Goal: Task Accomplishment & Management: Use online tool/utility

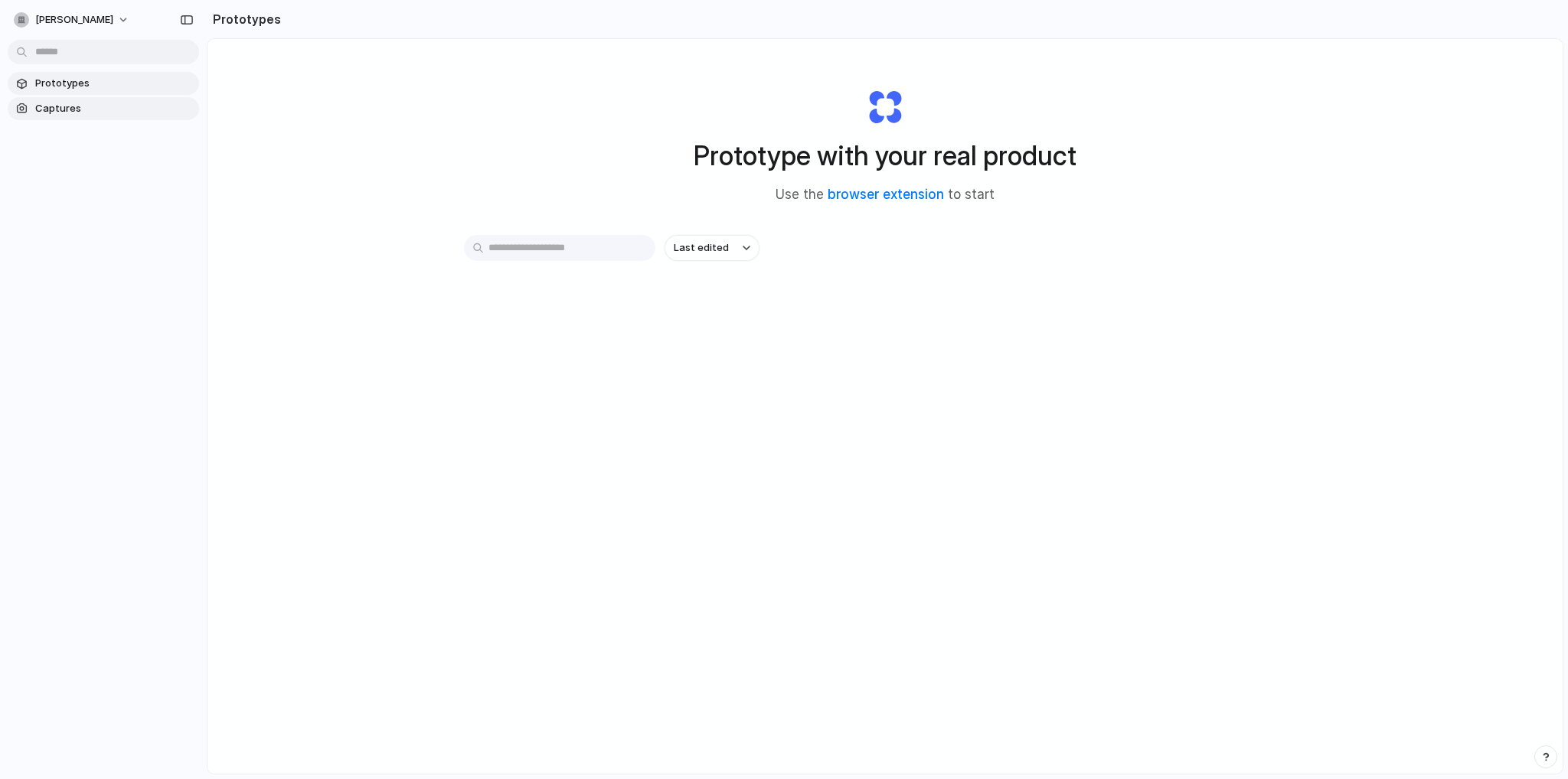
click at [37, 107] on span "Captures" at bounding box center [114, 108] width 158 height 15
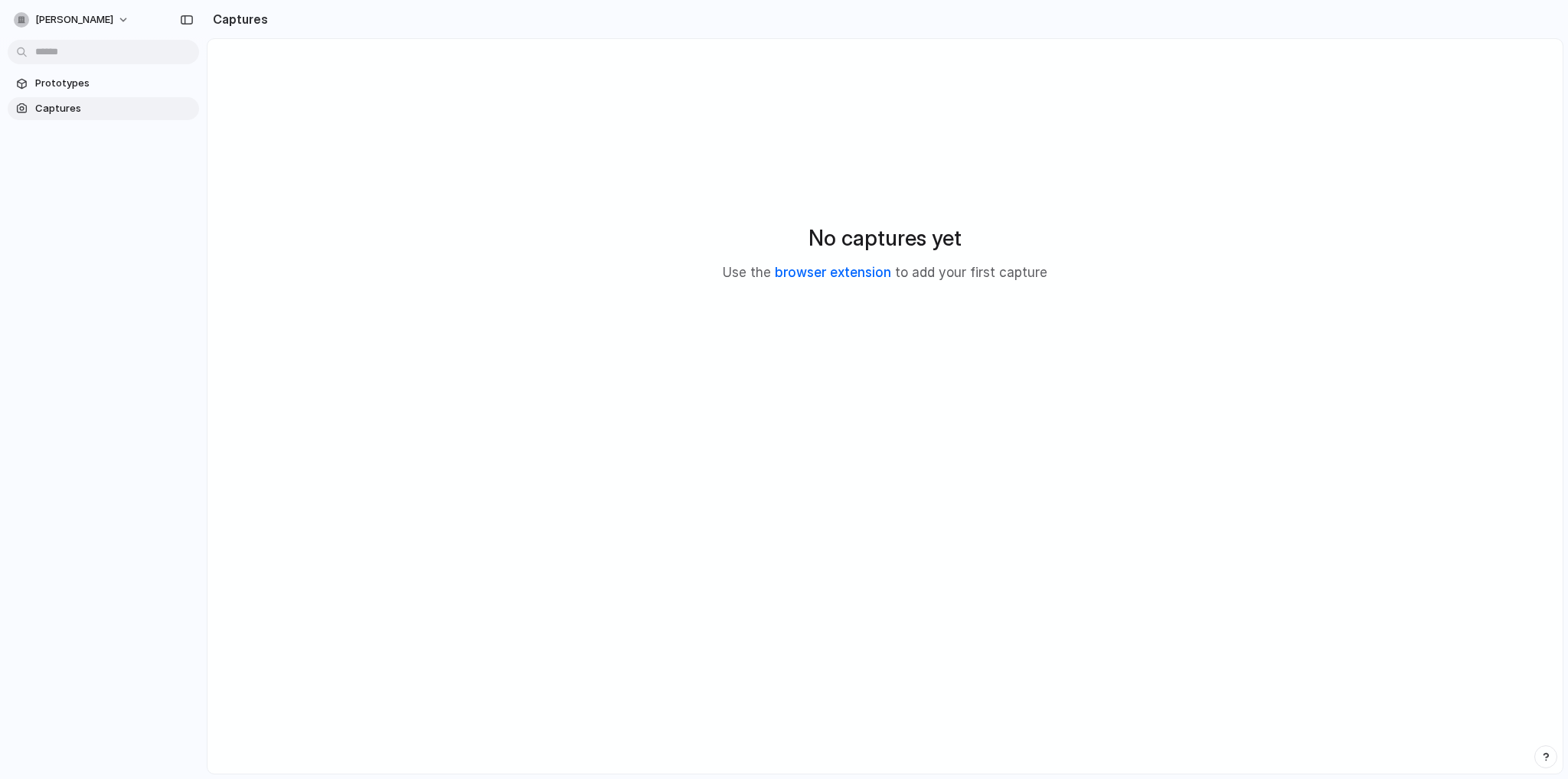
click at [849, 276] on link "browser extension" at bounding box center [832, 273] width 116 height 15
click at [71, 114] on span "Captures" at bounding box center [114, 108] width 158 height 15
click at [73, 86] on span "Prototypes" at bounding box center [114, 84] width 158 height 15
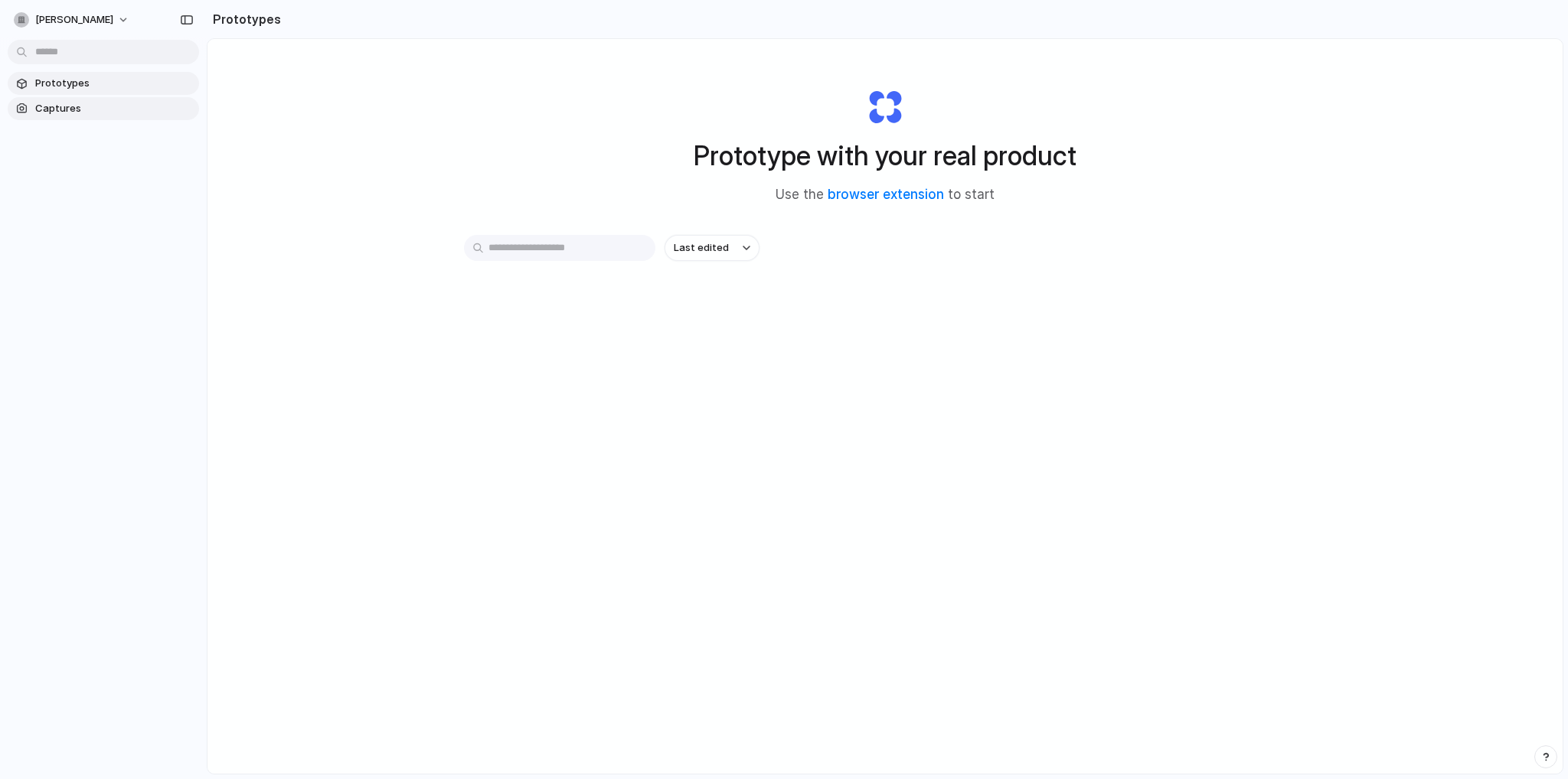
click at [80, 114] on span "Captures" at bounding box center [114, 108] width 158 height 15
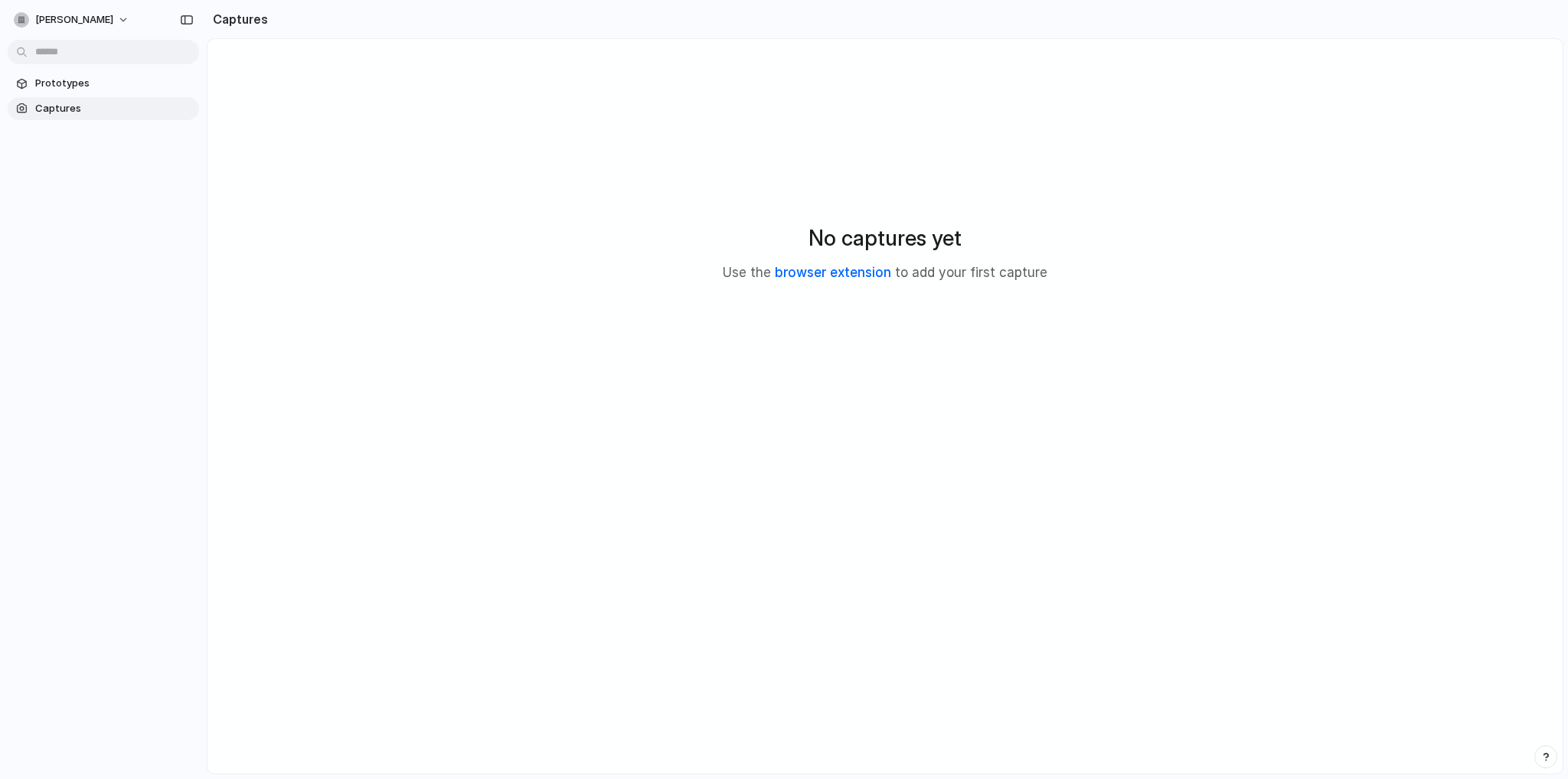
click at [838, 275] on link "browser extension" at bounding box center [832, 273] width 116 height 15
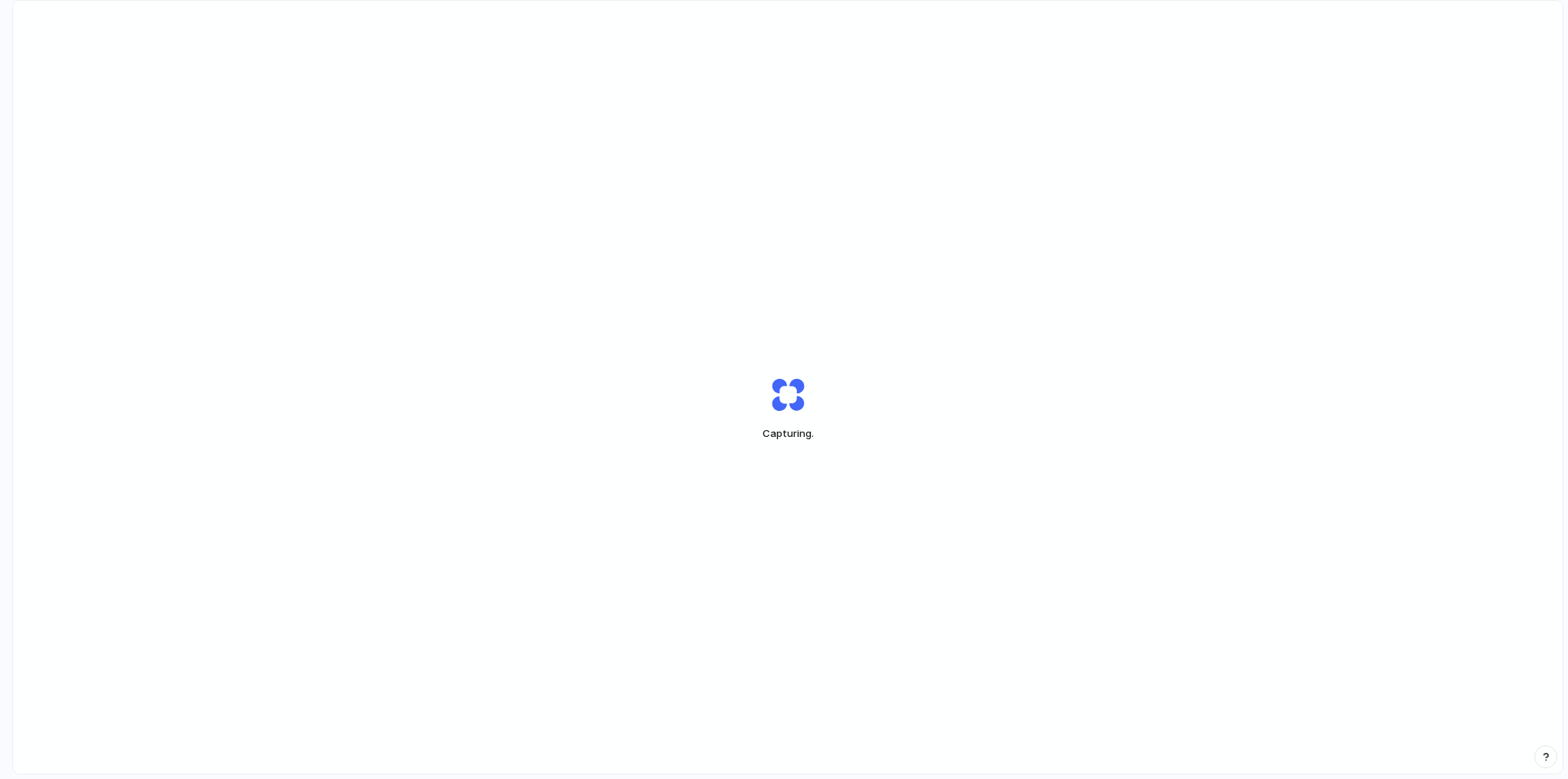
click at [387, 215] on div "Capturing ." at bounding box center [788, 408] width 1550 height 816
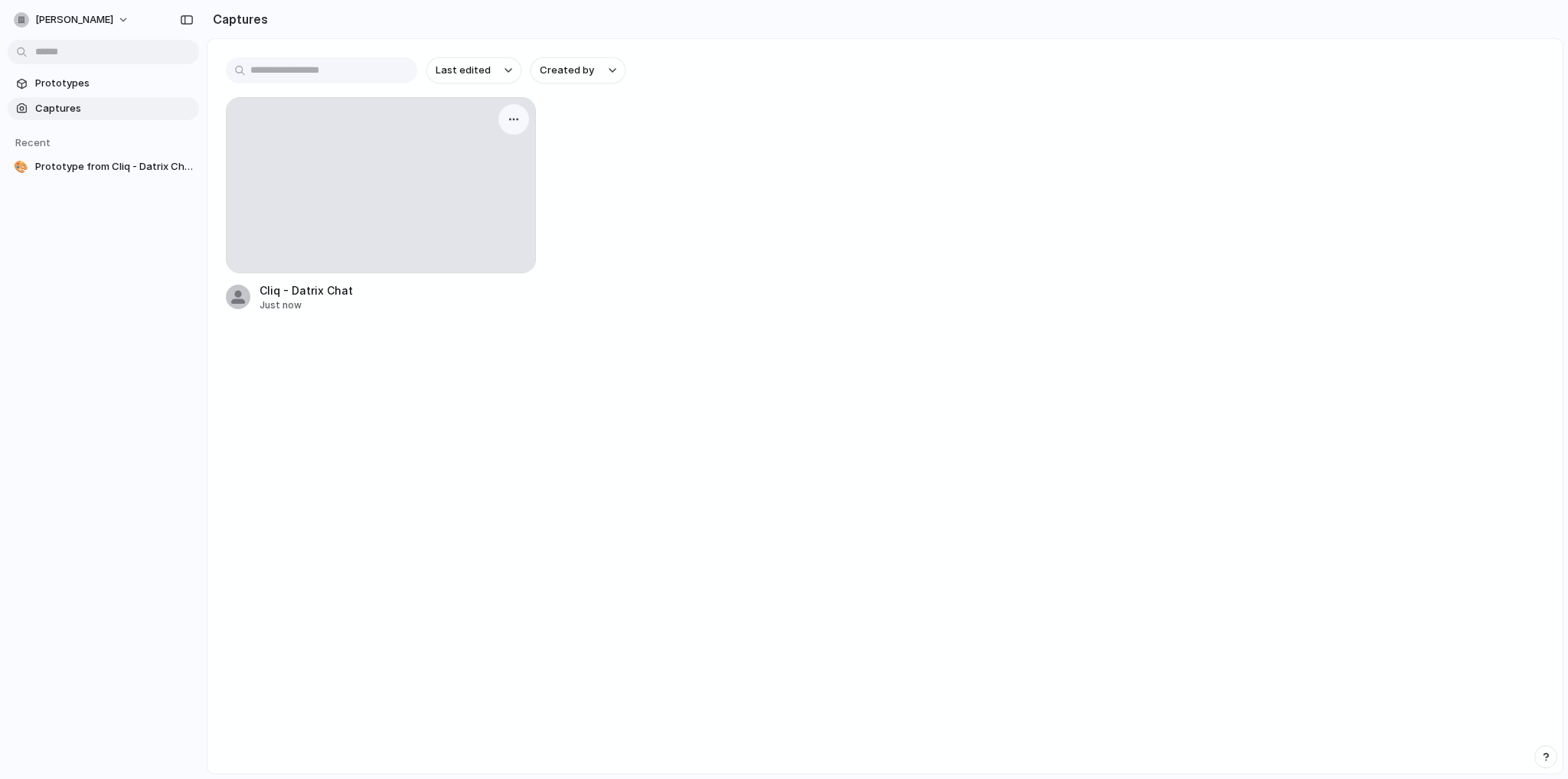
click at [337, 178] on div at bounding box center [381, 185] width 309 height 175
click at [458, 249] on div at bounding box center [381, 185] width 309 height 175
click at [321, 288] on div "Cliq - Datrix Chat" at bounding box center [306, 290] width 93 height 16
click at [407, 191] on div at bounding box center [381, 185] width 309 height 175
click at [526, 108] on div at bounding box center [381, 185] width 309 height 175
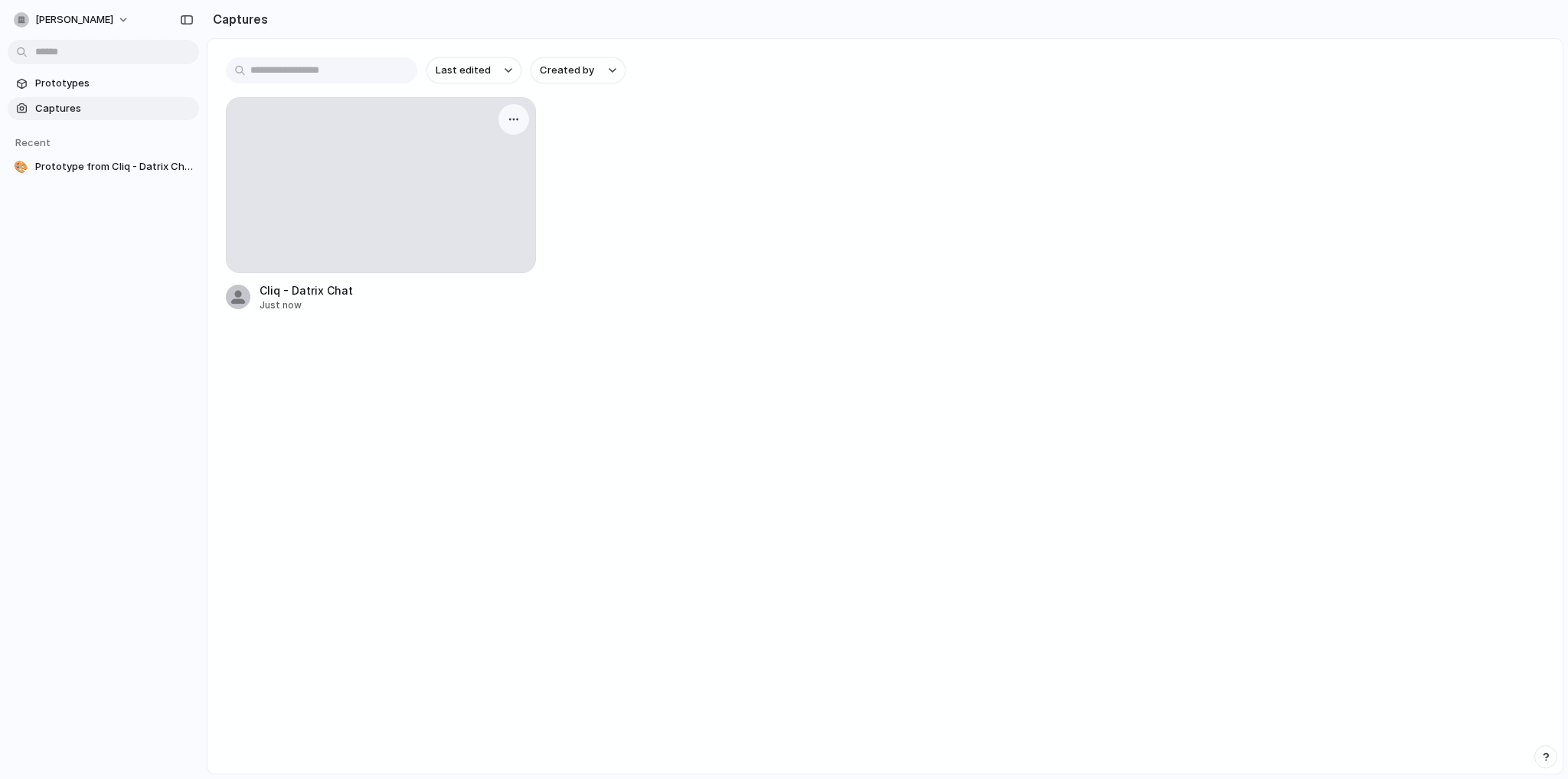
click at [523, 110] on div at bounding box center [514, 120] width 30 height 30
click at [516, 126] on button "button" at bounding box center [514, 120] width 25 height 25
click at [476, 156] on span "Create prototype" at bounding box center [469, 154] width 86 height 15
click at [67, 71] on section "Prototypes Captures" at bounding box center [104, 95] width 207 height 51
click at [72, 76] on span "Prototypes" at bounding box center [114, 84] width 158 height 15
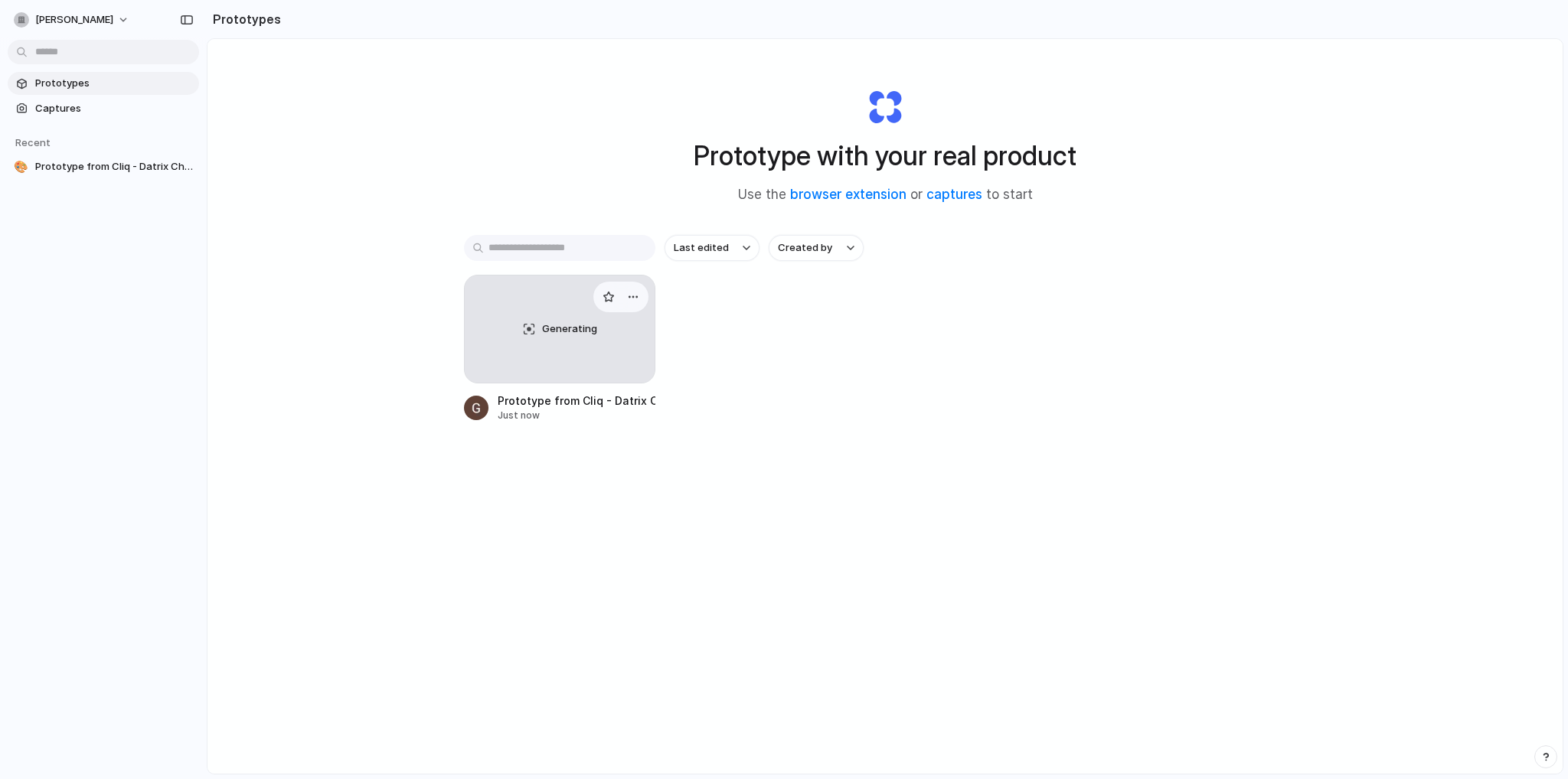
click at [568, 332] on span "Generating" at bounding box center [569, 329] width 55 height 15
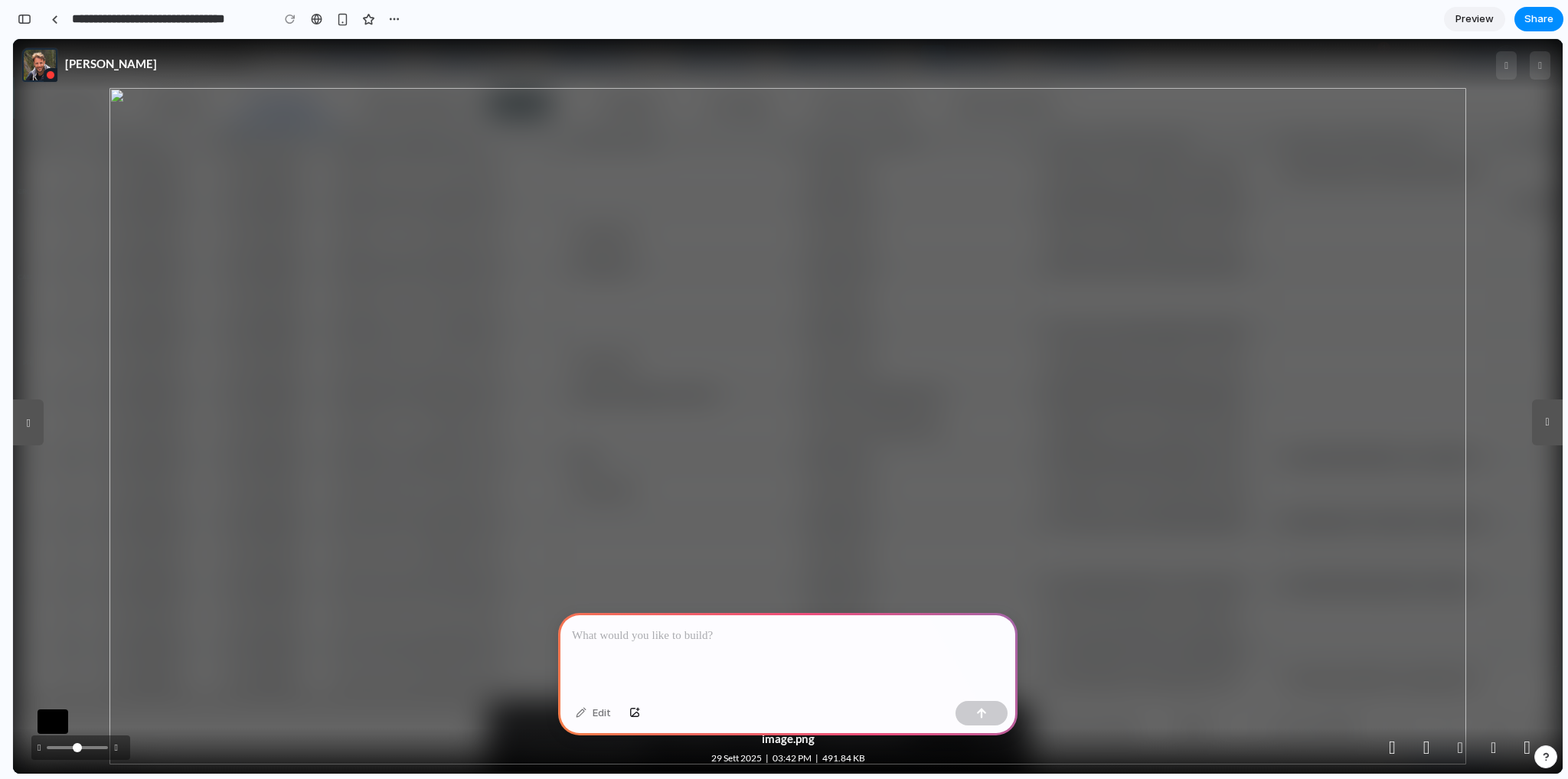
click at [807, 635] on p at bounding box center [788, 636] width 431 height 18
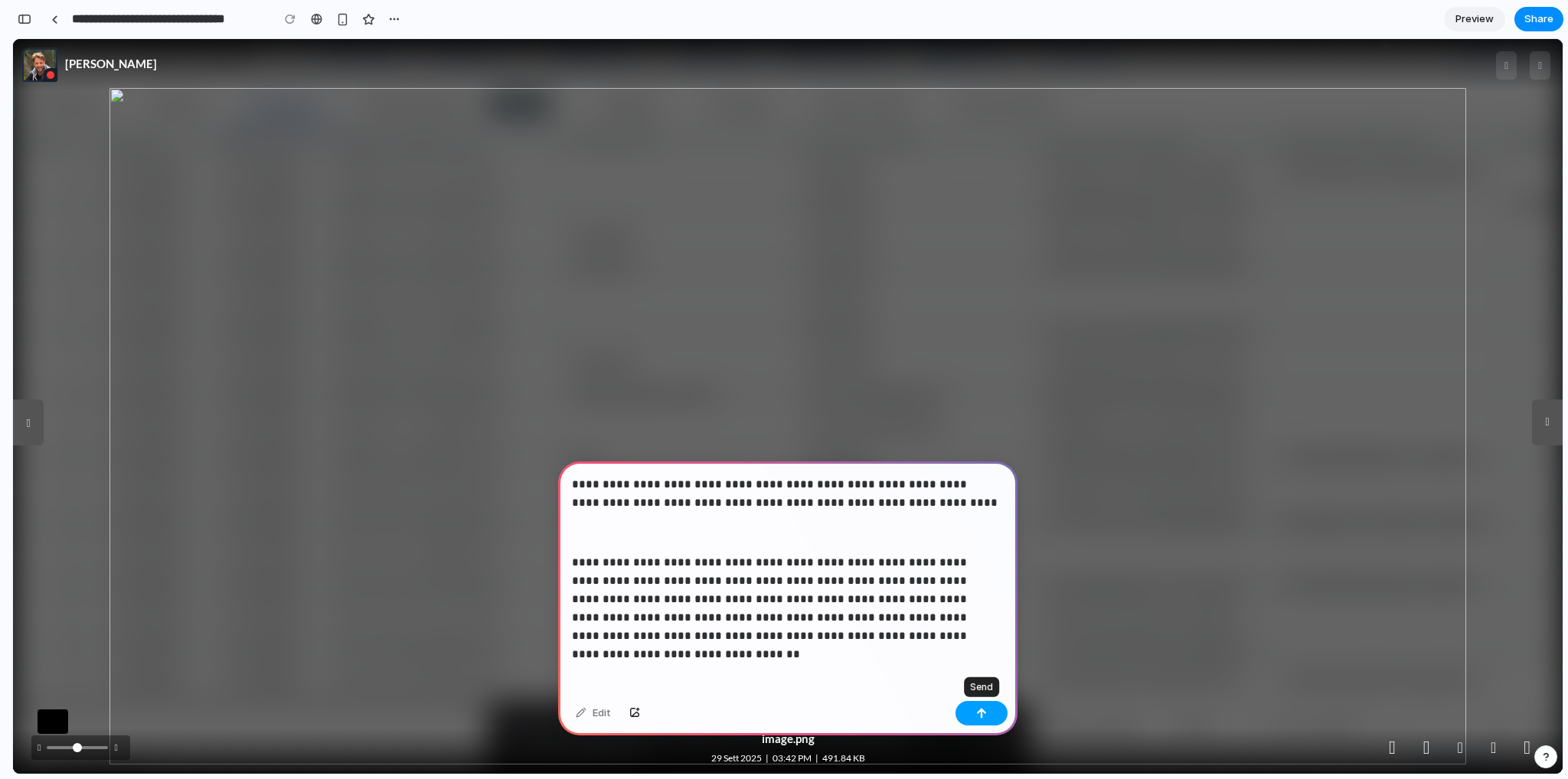
click at [989, 720] on button "button" at bounding box center [982, 713] width 52 height 25
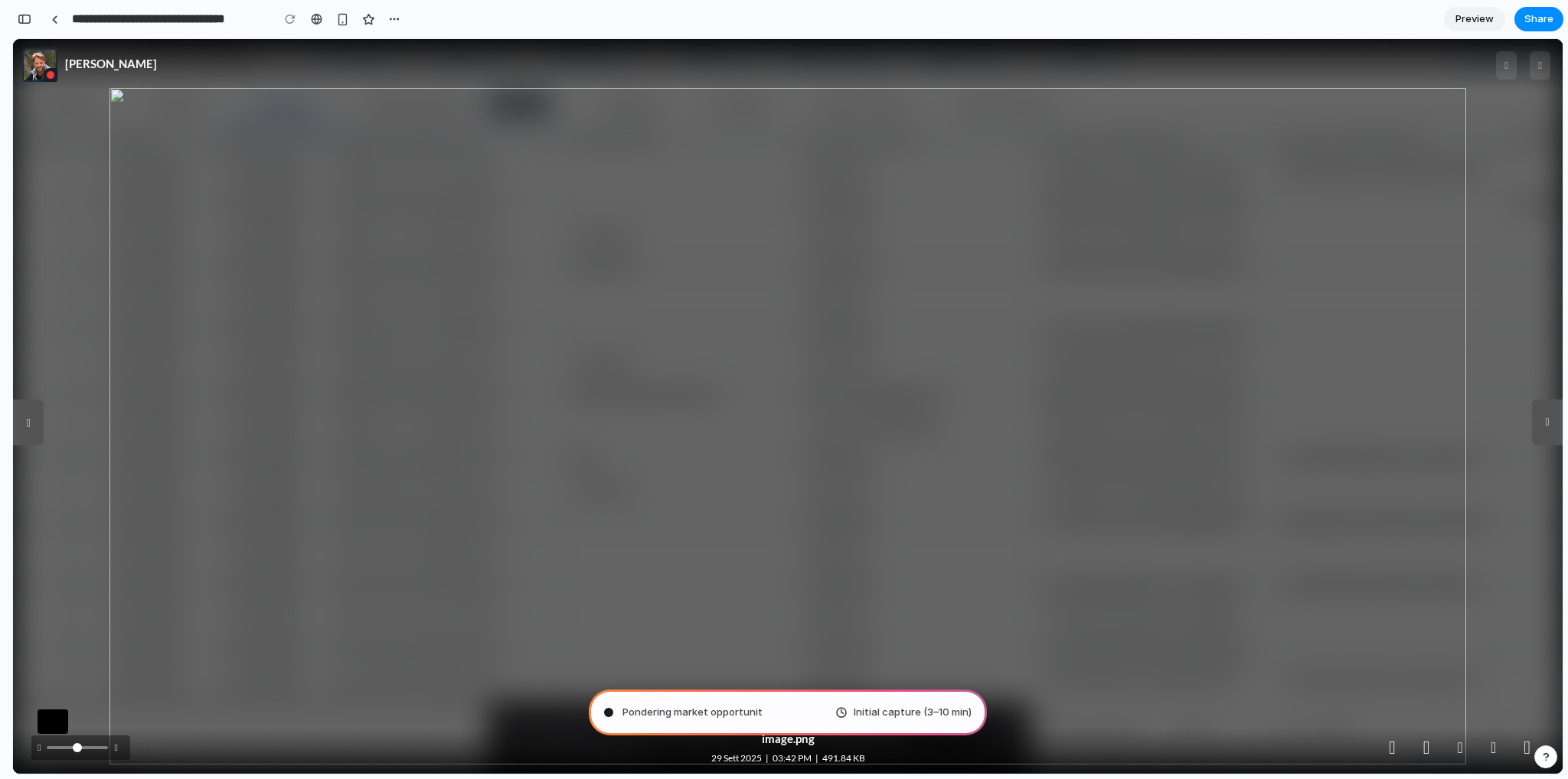
type input "**********"
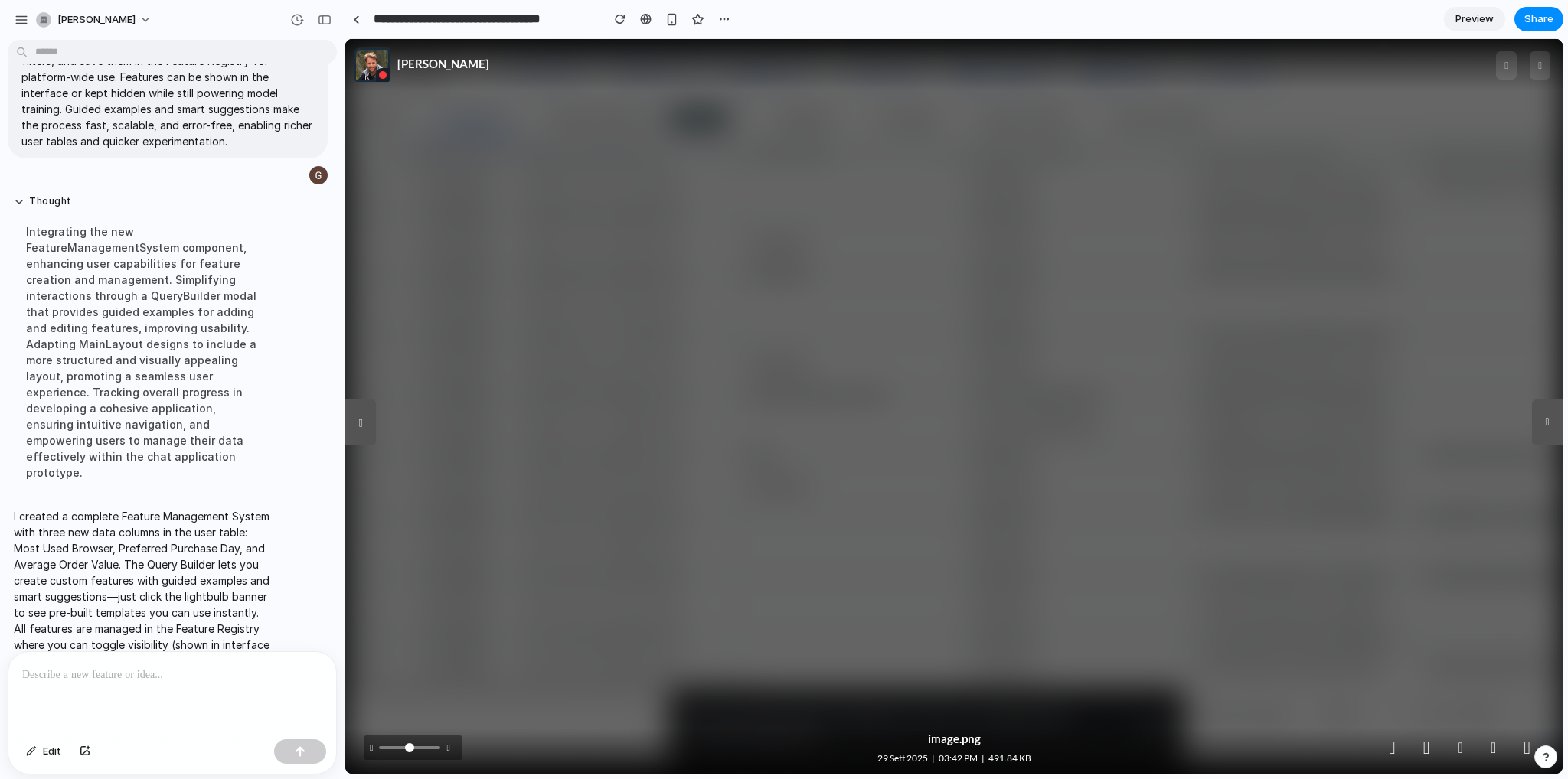
scroll to position [176, 0]
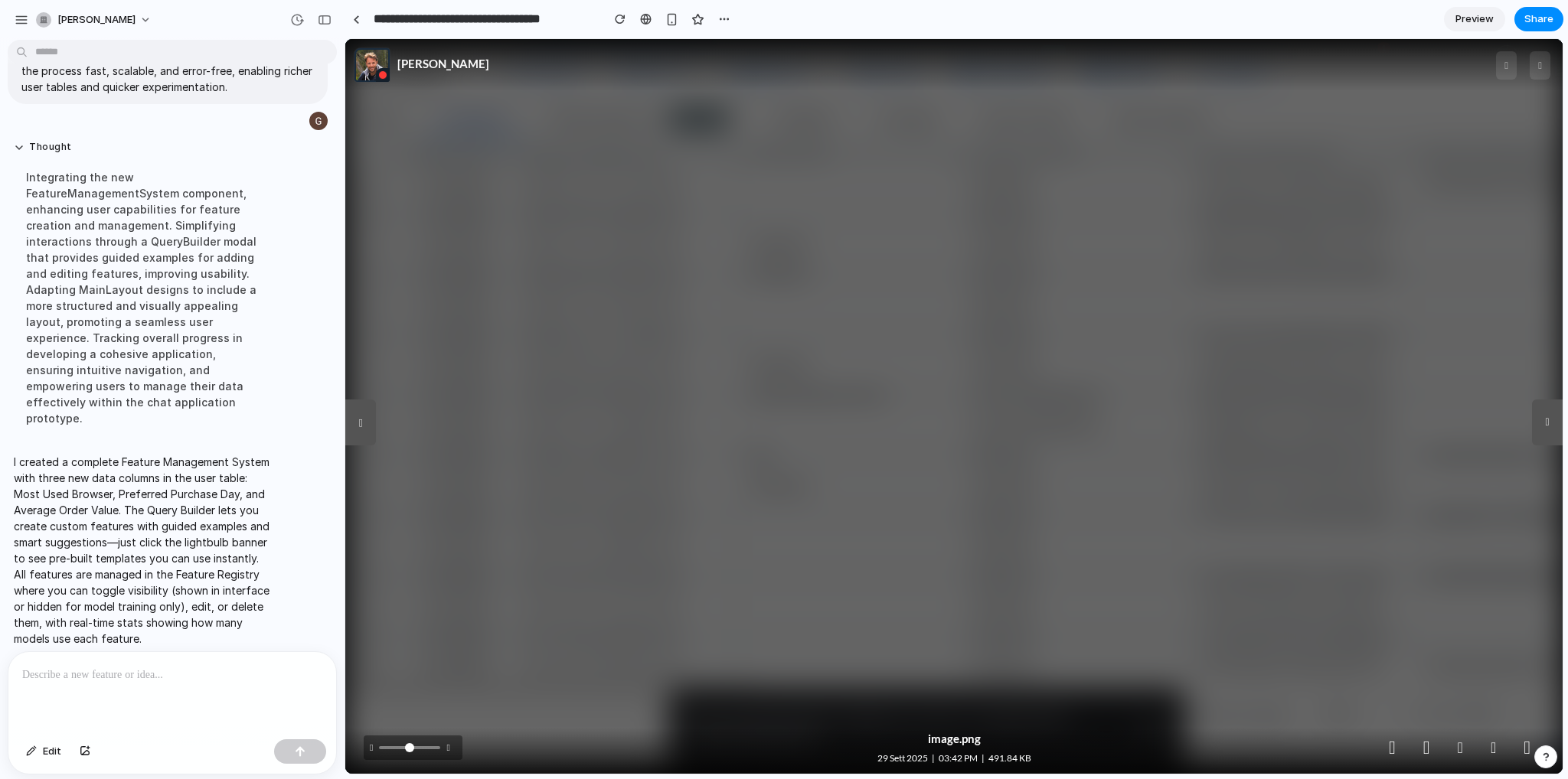
click at [653, 271] on img at bounding box center [1023, 427] width 1357 height 676
click at [95, 684] on div at bounding box center [172, 693] width 328 height 81
click at [753, 504] on img at bounding box center [1023, 427] width 1357 height 676
click at [1529, 61] on span at bounding box center [1539, 65] width 22 height 31
click at [1502, 66] on span at bounding box center [1506, 65] width 22 height 31
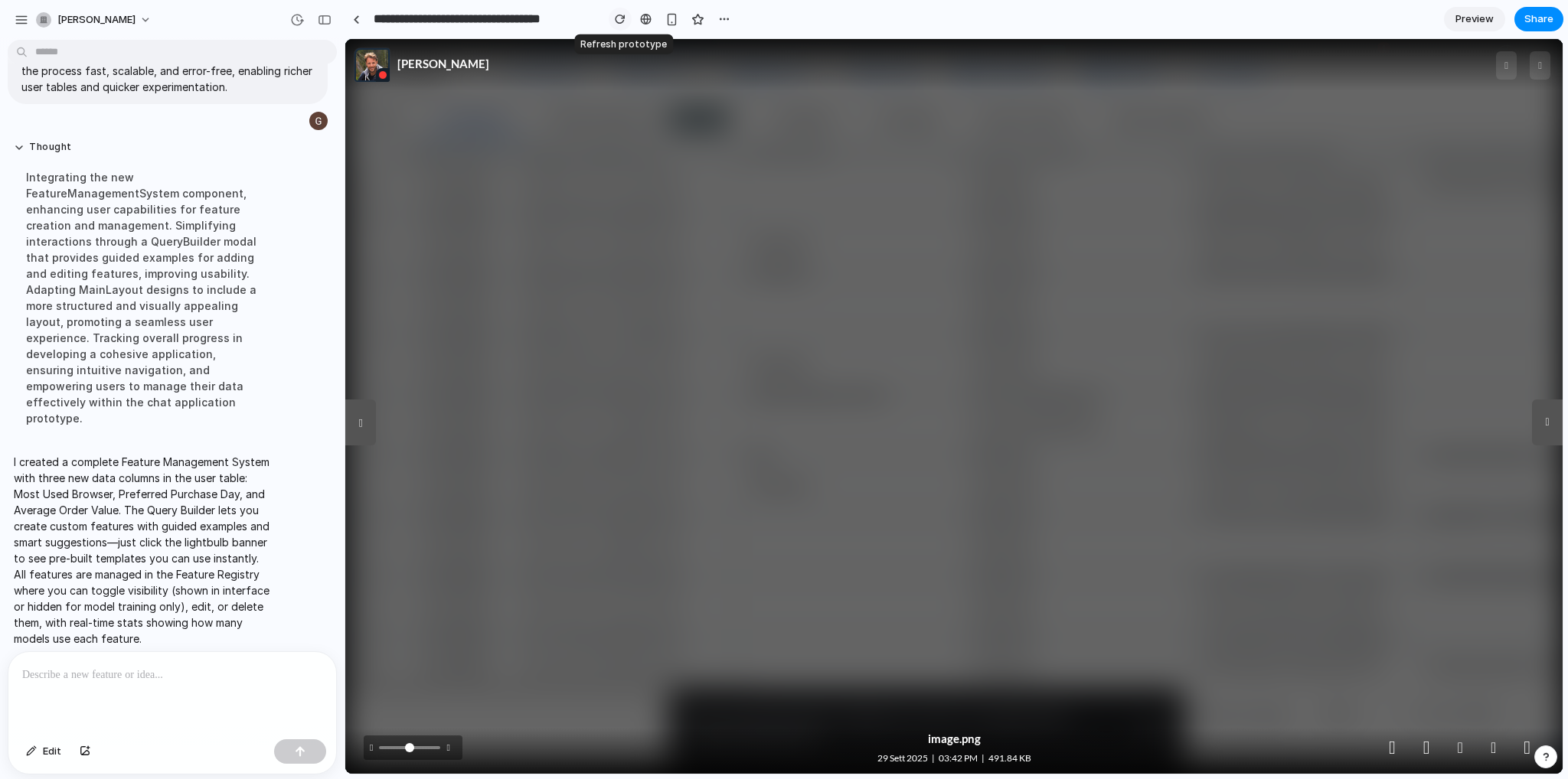
click at [622, 18] on div "button" at bounding box center [620, 19] width 10 height 10
drag, startPoint x: 1470, startPoint y: 17, endPoint x: 1465, endPoint y: 26, distance: 10.3
click at [1470, 17] on span "Preview" at bounding box center [1475, 19] width 38 height 15
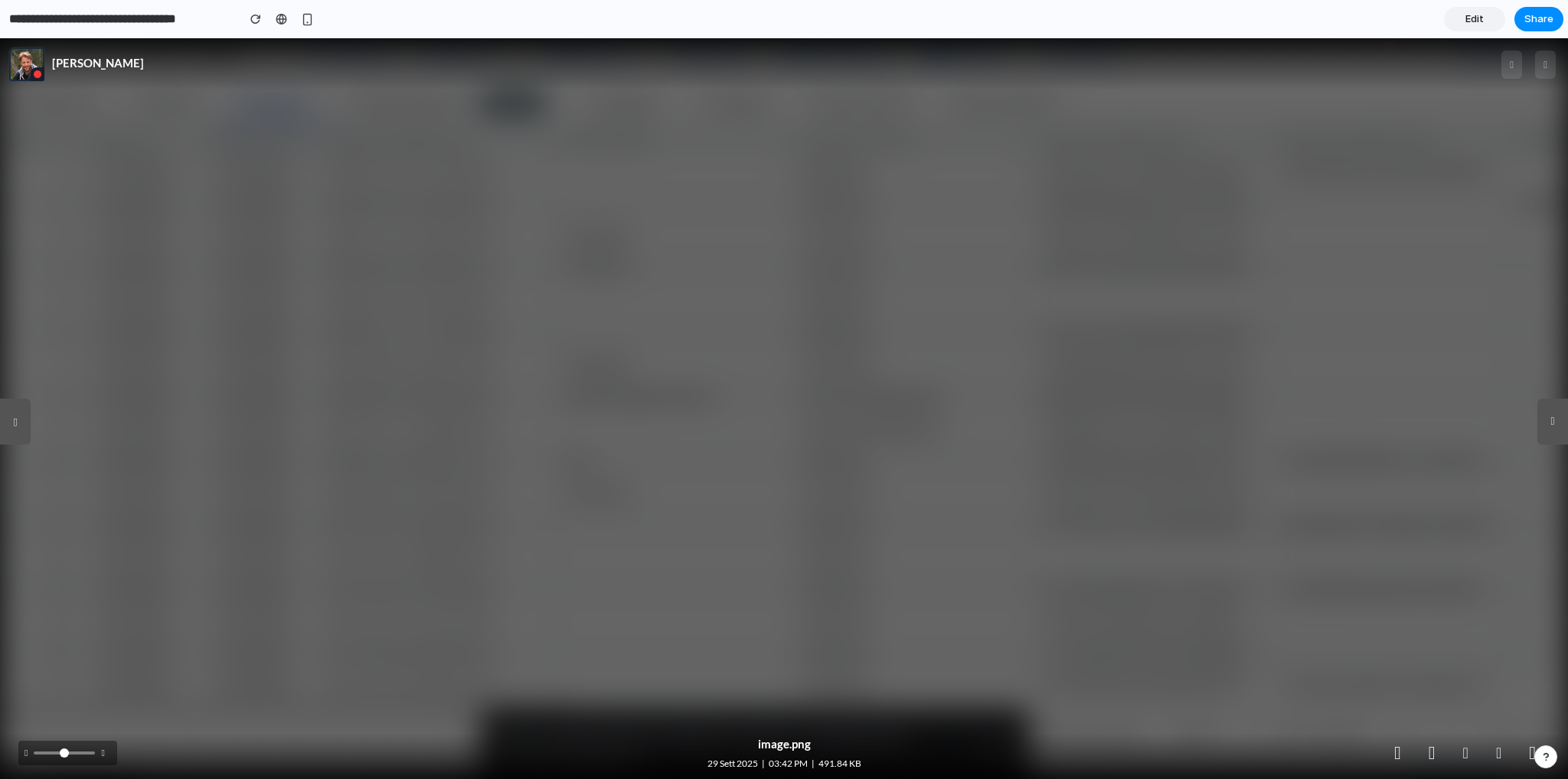
click at [1434, 164] on img at bounding box center [784, 426] width 1357 height 676
click at [22, 428] on span at bounding box center [18, 422] width 37 height 215
click at [15, 416] on span at bounding box center [18, 422] width 37 height 215
click at [258, 9] on button "button" at bounding box center [256, 19] width 23 height 23
click at [1541, 65] on span at bounding box center [1545, 65] width 22 height 31
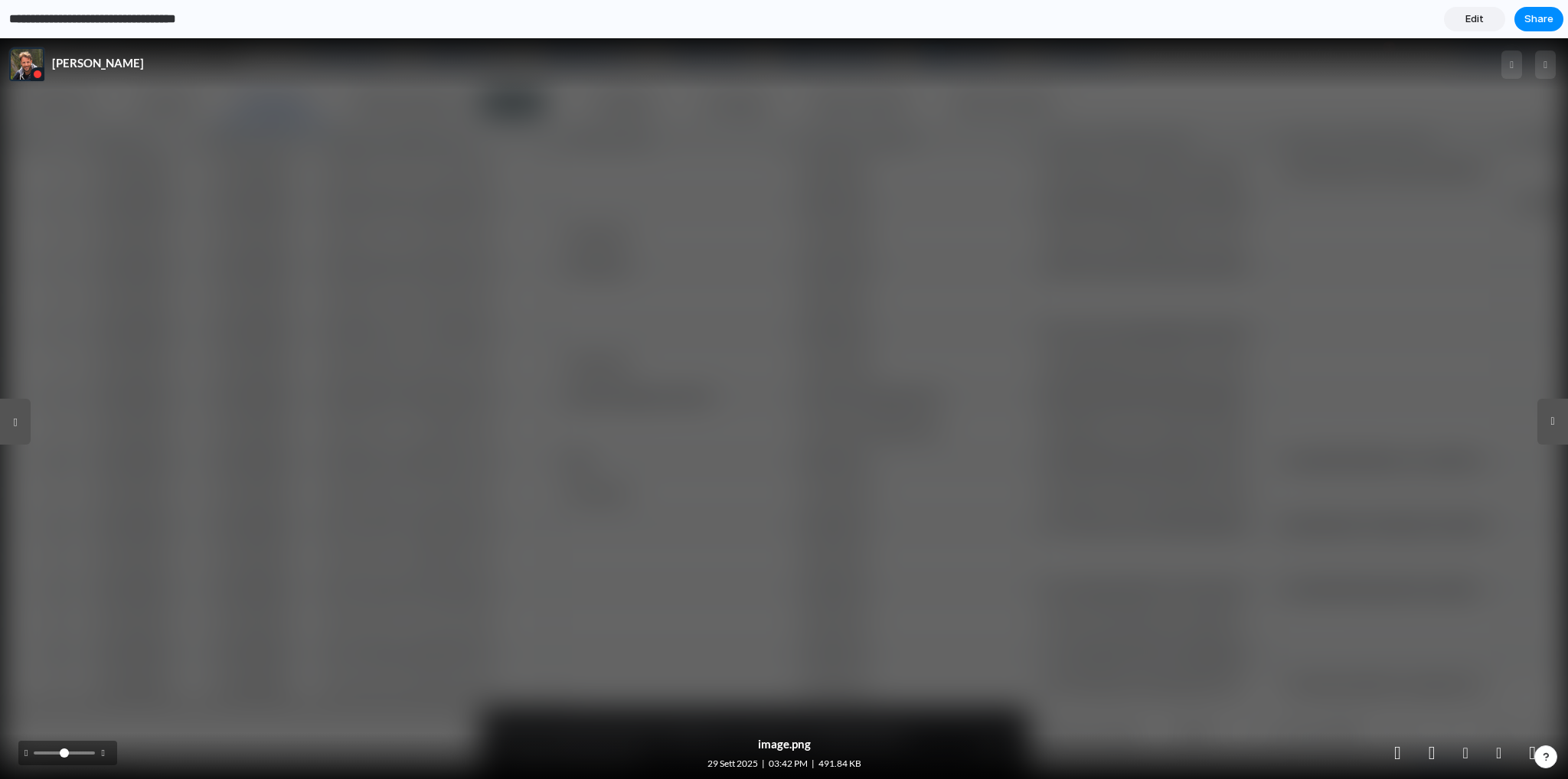
click at [130, 17] on input "**********" at bounding box center [119, 19] width 226 height 28
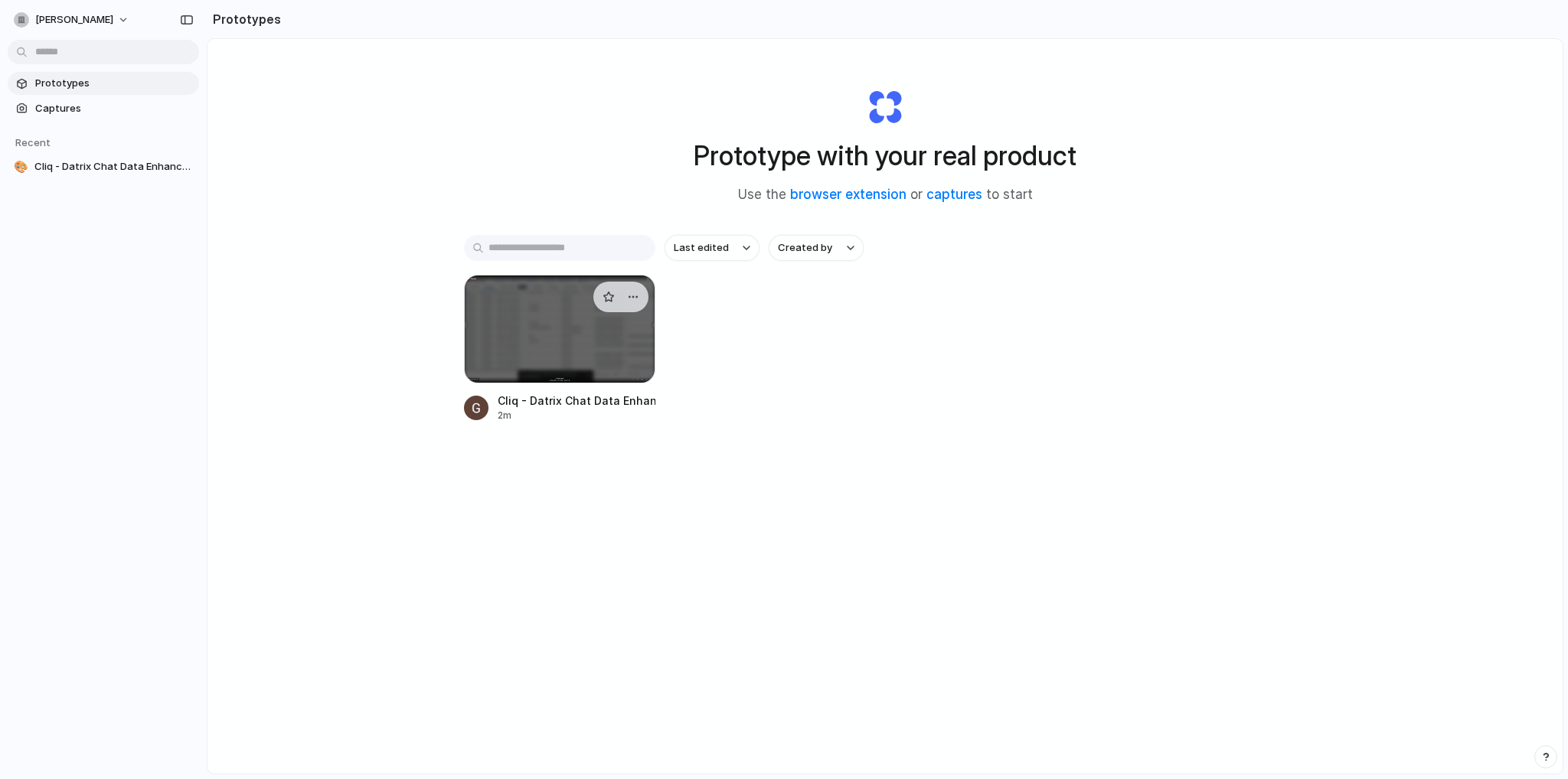
click at [562, 337] on div at bounding box center [559, 329] width 191 height 108
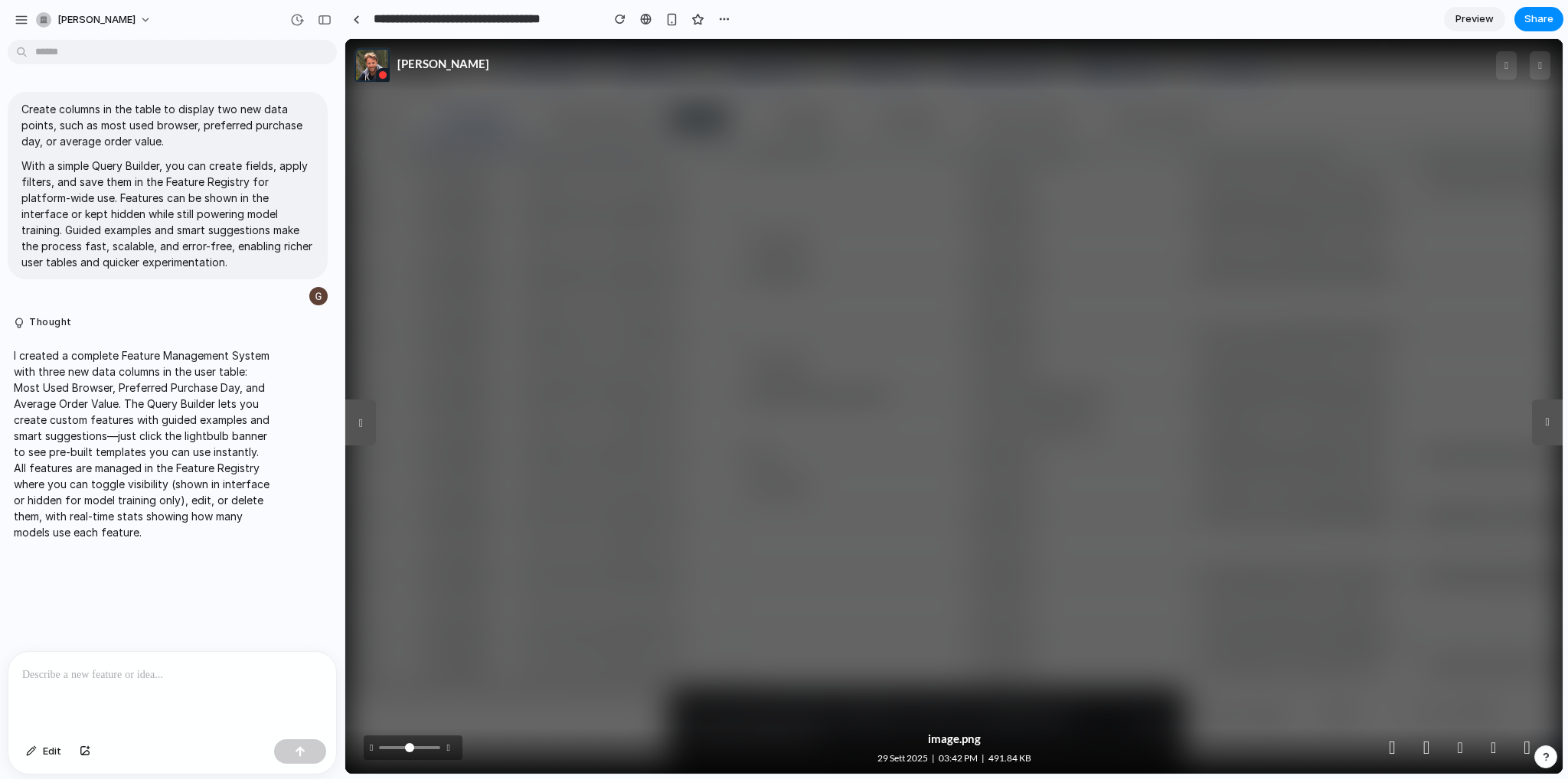
click at [112, 672] on p at bounding box center [172, 674] width 300 height 18
drag, startPoint x: 306, startPoint y: 760, endPoint x: 310, endPoint y: 750, distance: 10.8
click at [306, 760] on button "button" at bounding box center [299, 751] width 52 height 25
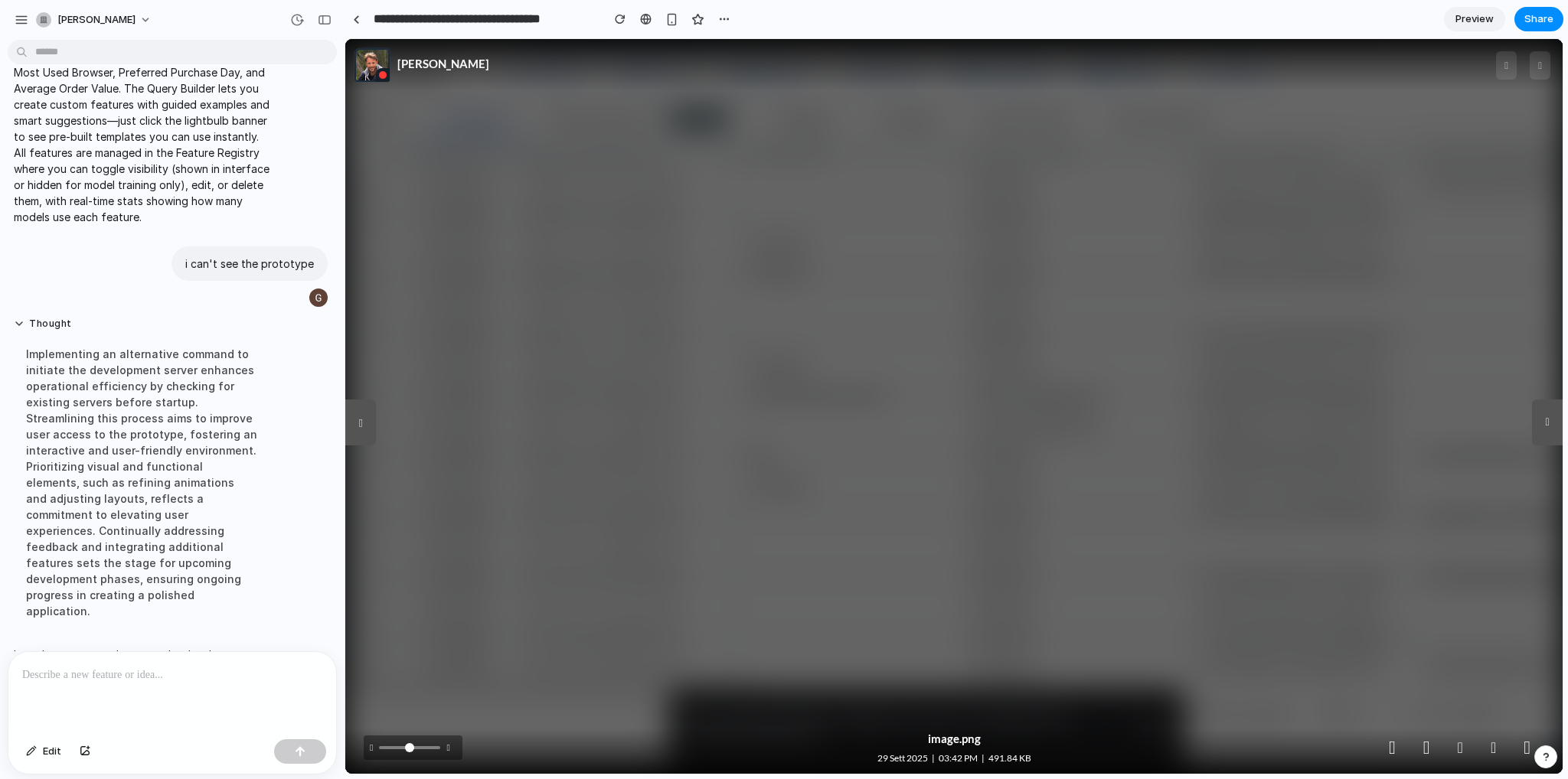
scroll to position [502, 0]
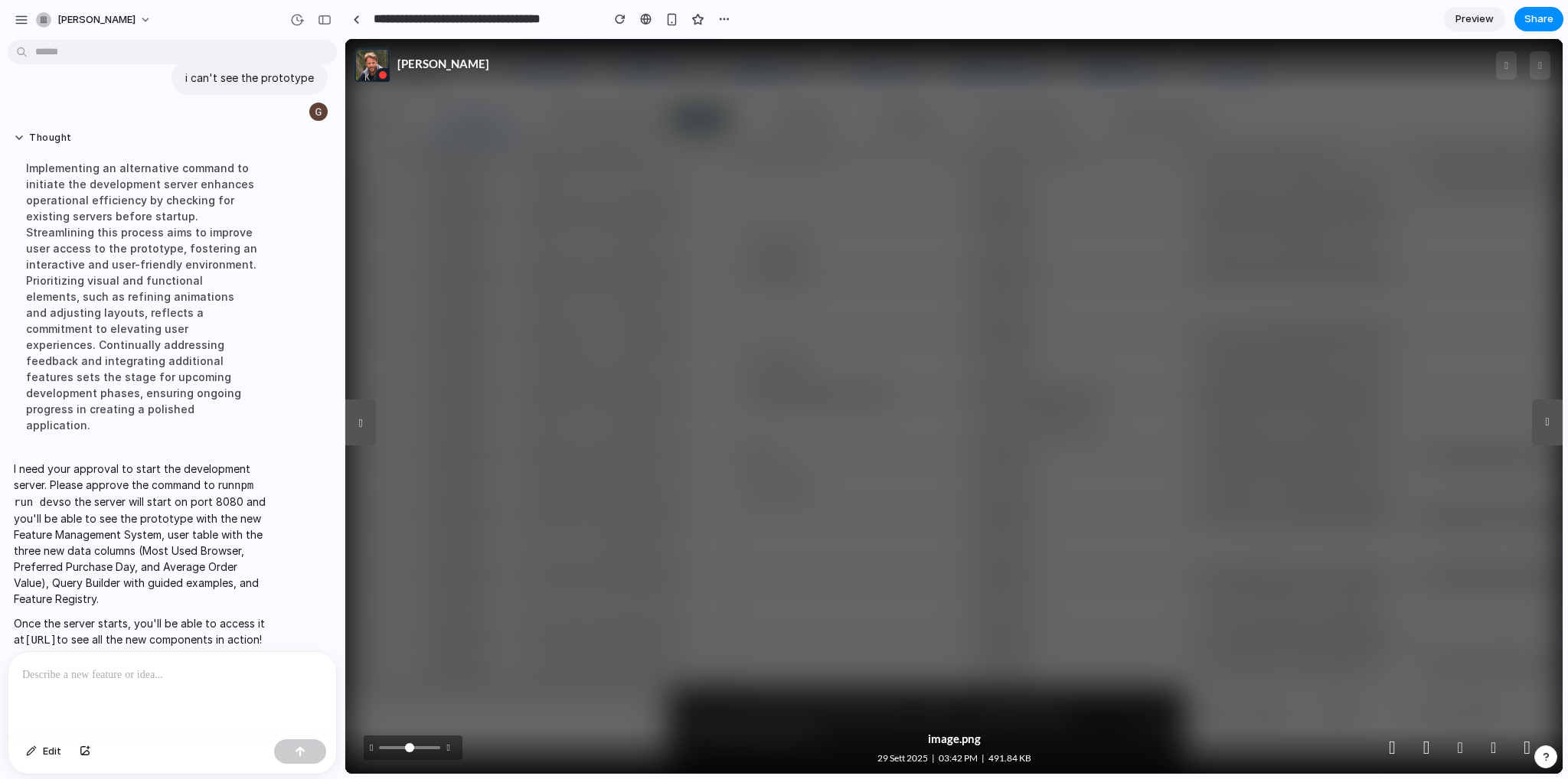
click at [140, 680] on div at bounding box center [172, 693] width 328 height 81
click at [291, 748] on button "button" at bounding box center [299, 751] width 52 height 25
